Goal: Find specific page/section: Find specific page/section

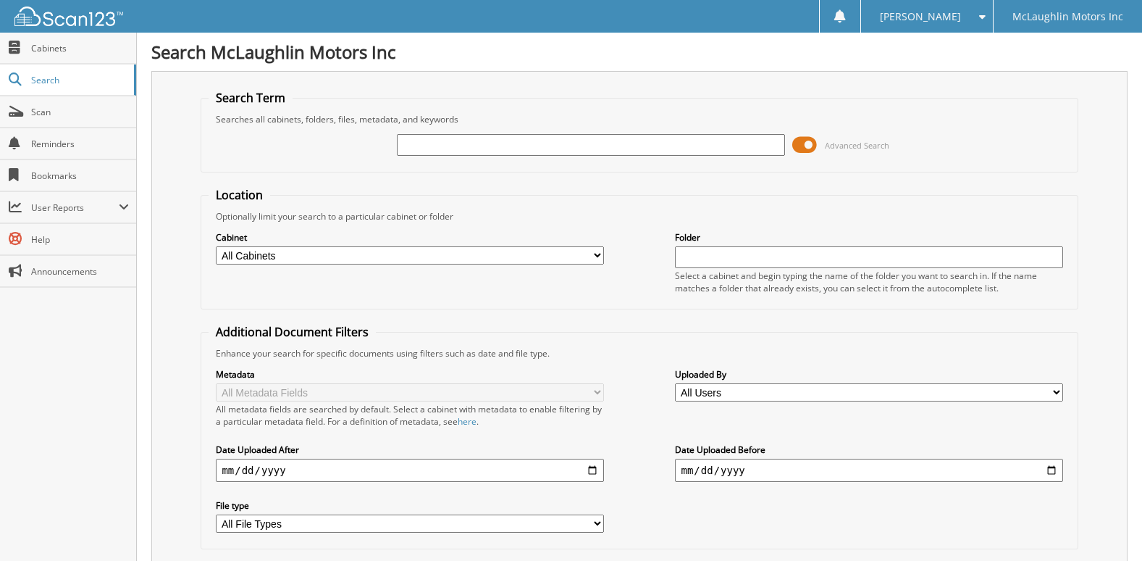
click at [582, 141] on input "text" at bounding box center [591, 145] width 388 height 22
type input "2539440"
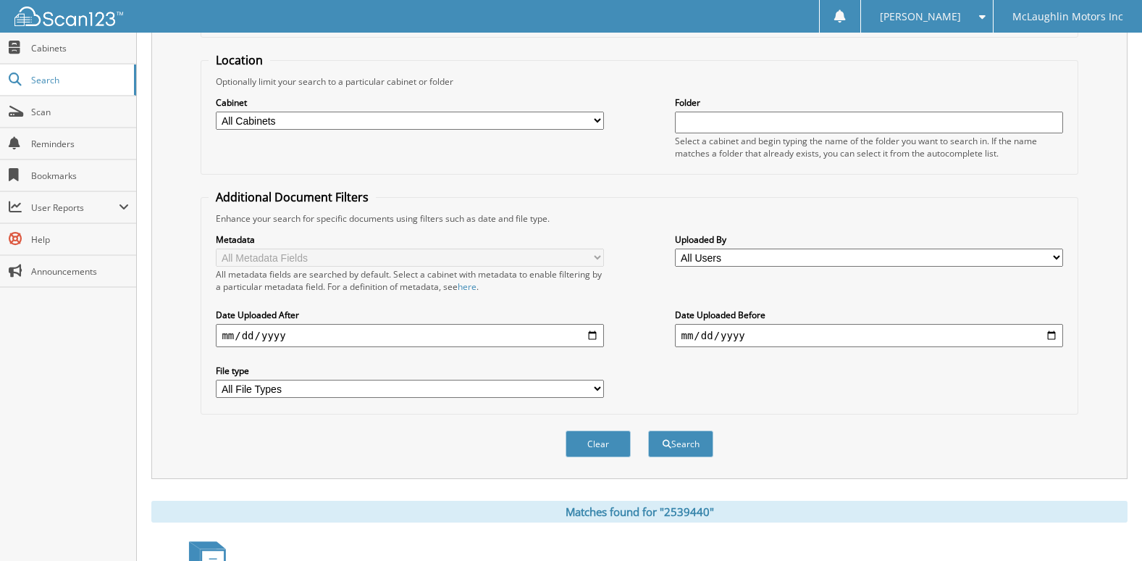
scroll to position [290, 0]
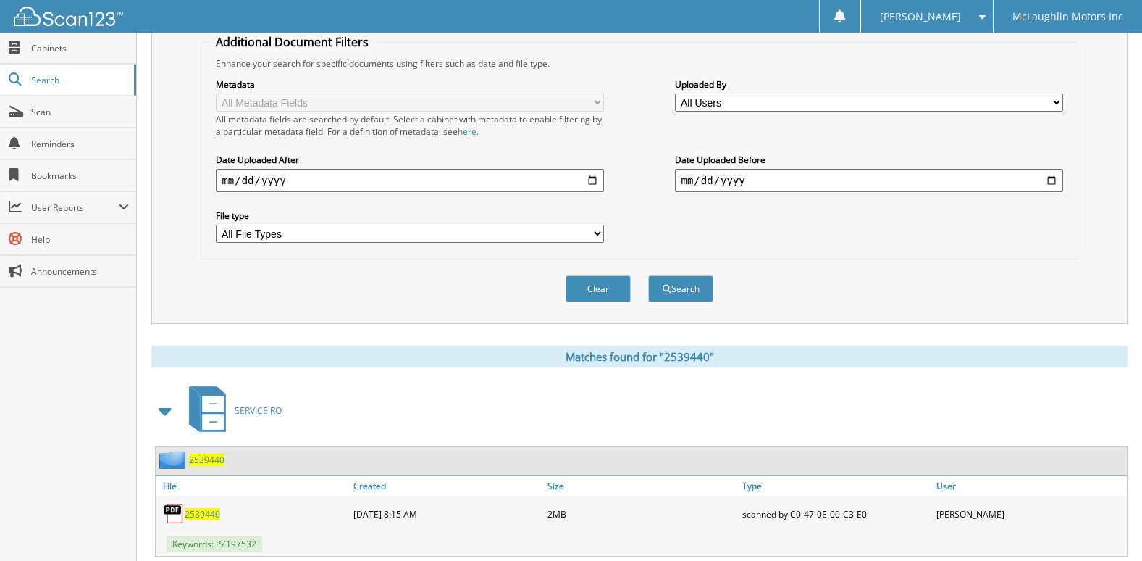
click at [188, 517] on span "2539440" at bounding box center [202, 514] width 35 height 12
